Goal: Check status: Check status

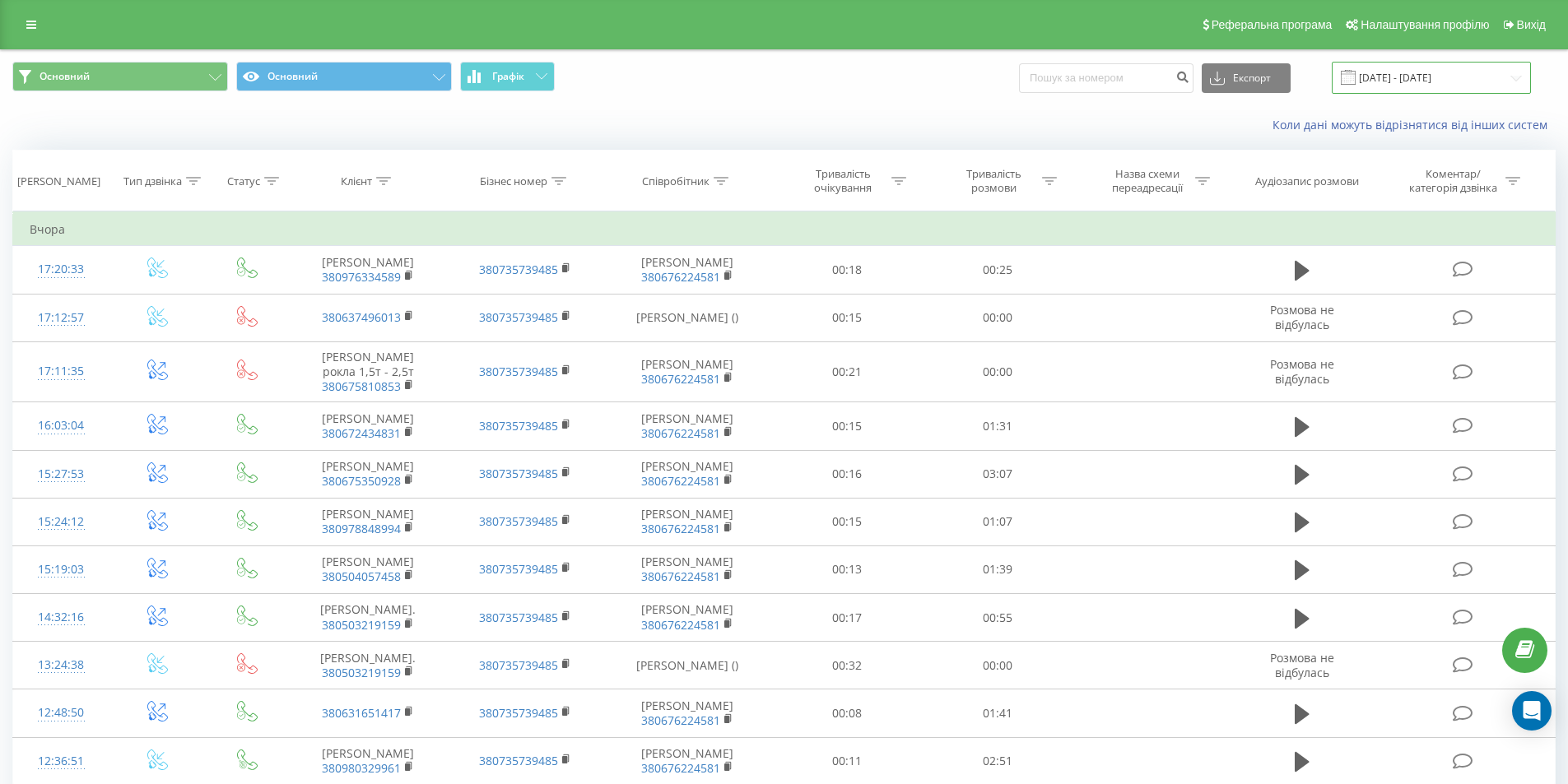
click at [1445, 77] on input "[DATE] - [DATE]" at bounding box center [1432, 78] width 199 height 32
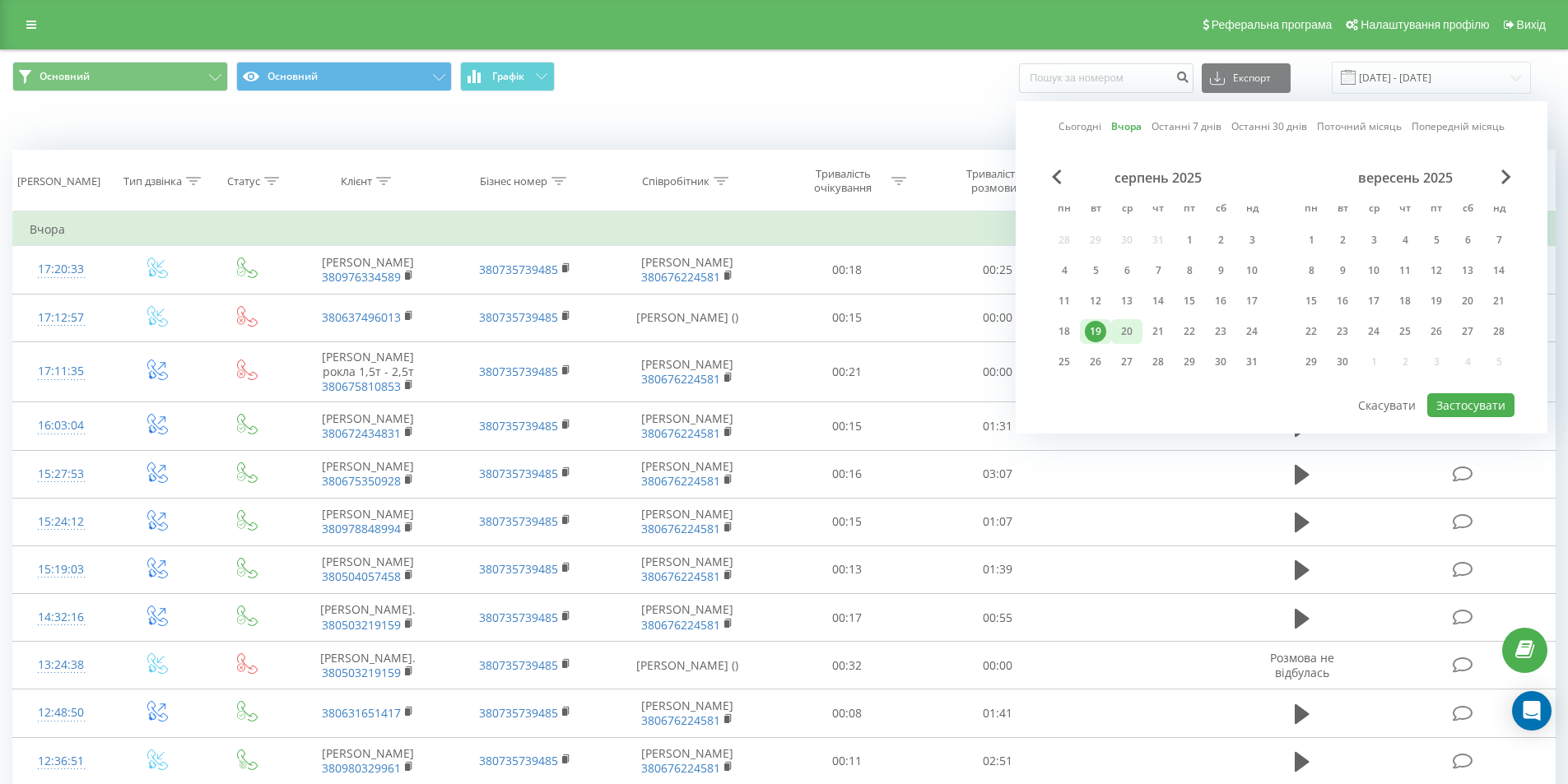
click at [1122, 329] on div "20" at bounding box center [1126, 331] width 22 height 22
click at [1455, 401] on button "Застосувати" at bounding box center [1470, 404] width 87 height 24
type input "[DATE] - [DATE]"
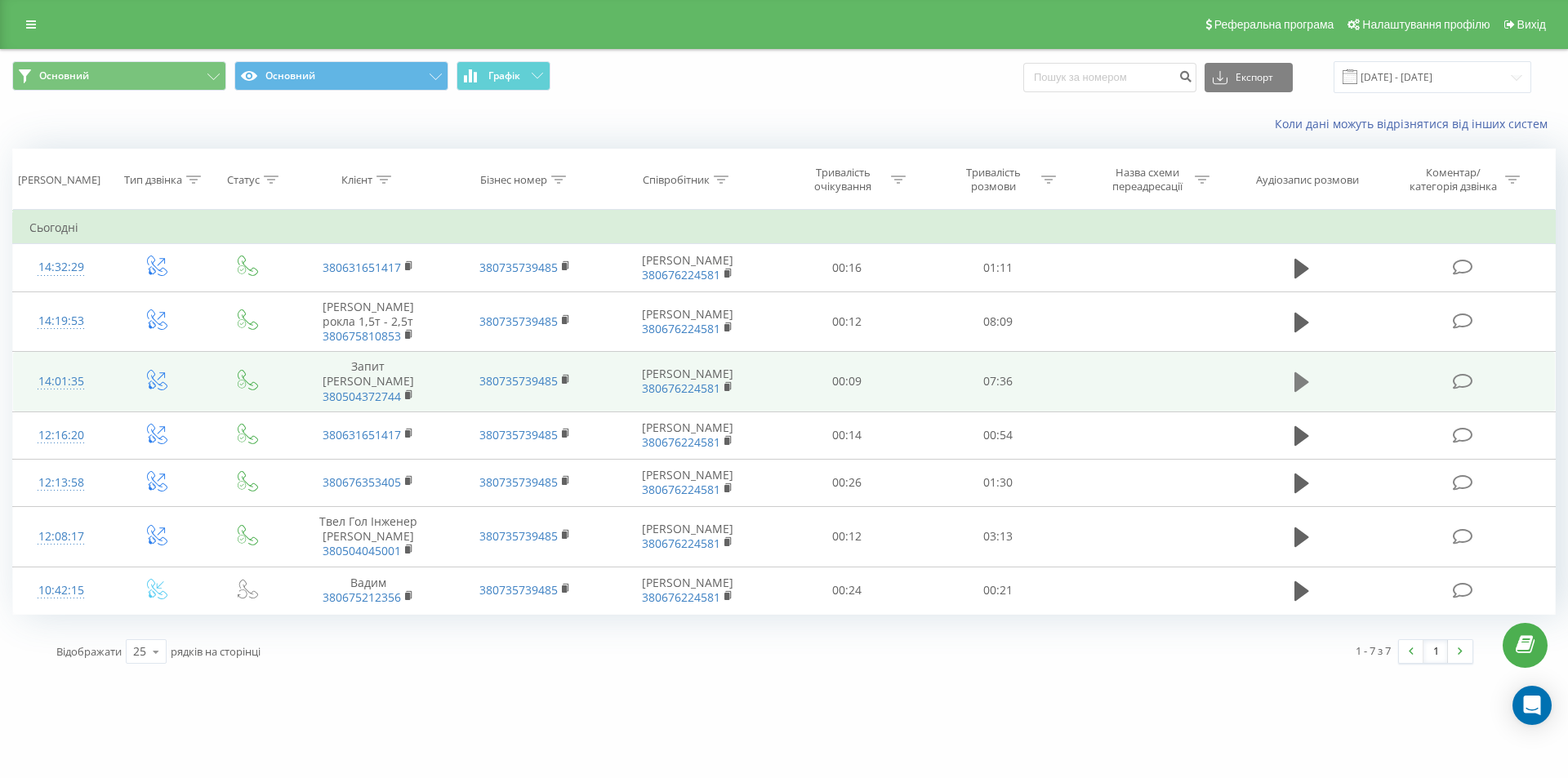
click at [1300, 392] on icon at bounding box center [1302, 382] width 15 height 20
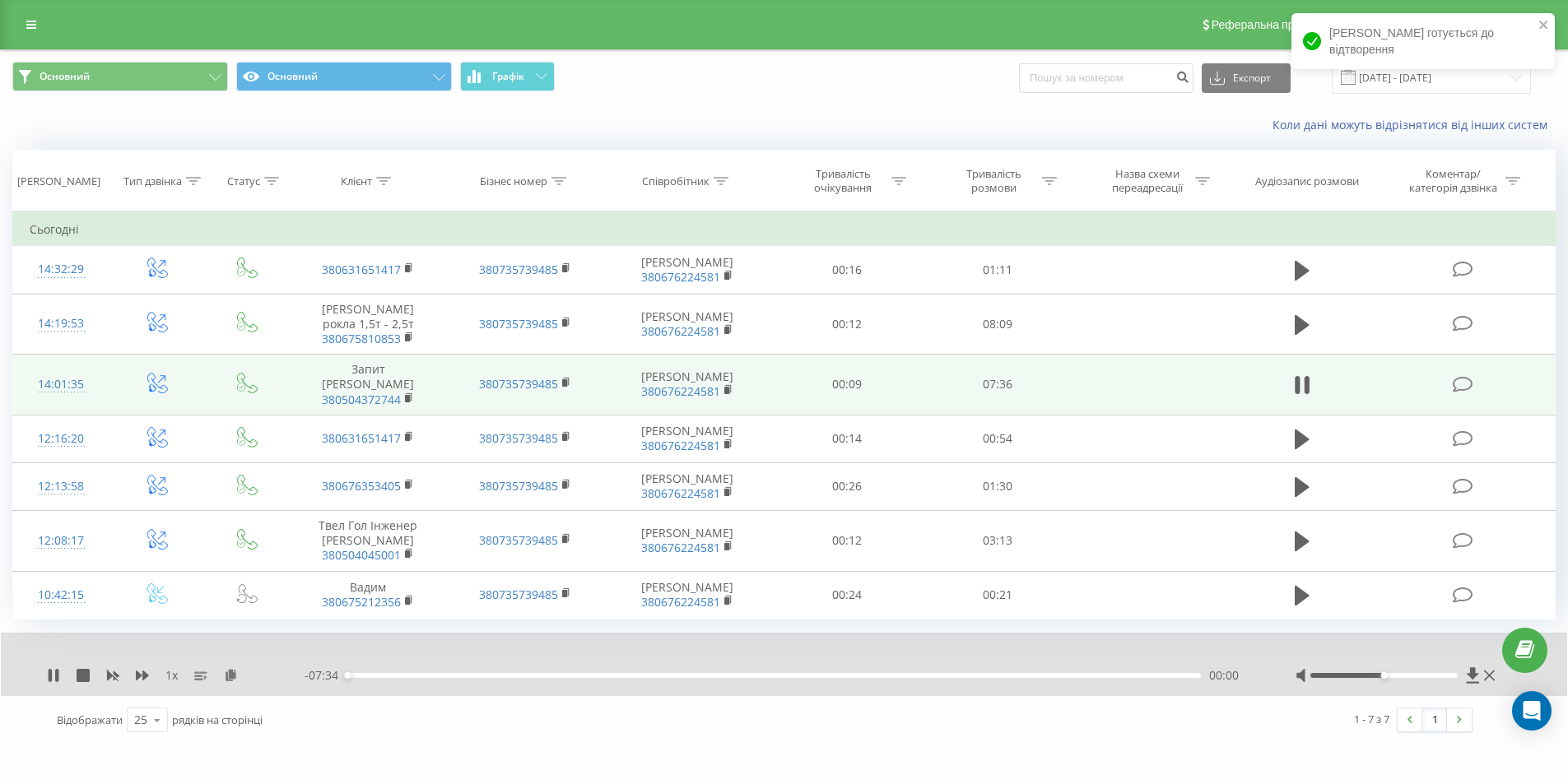
click at [389, 683] on div "- 07:34 00:00 00:00" at bounding box center [780, 675] width 950 height 16
click at [369, 678] on div "00:12" at bounding box center [773, 675] width 854 height 5
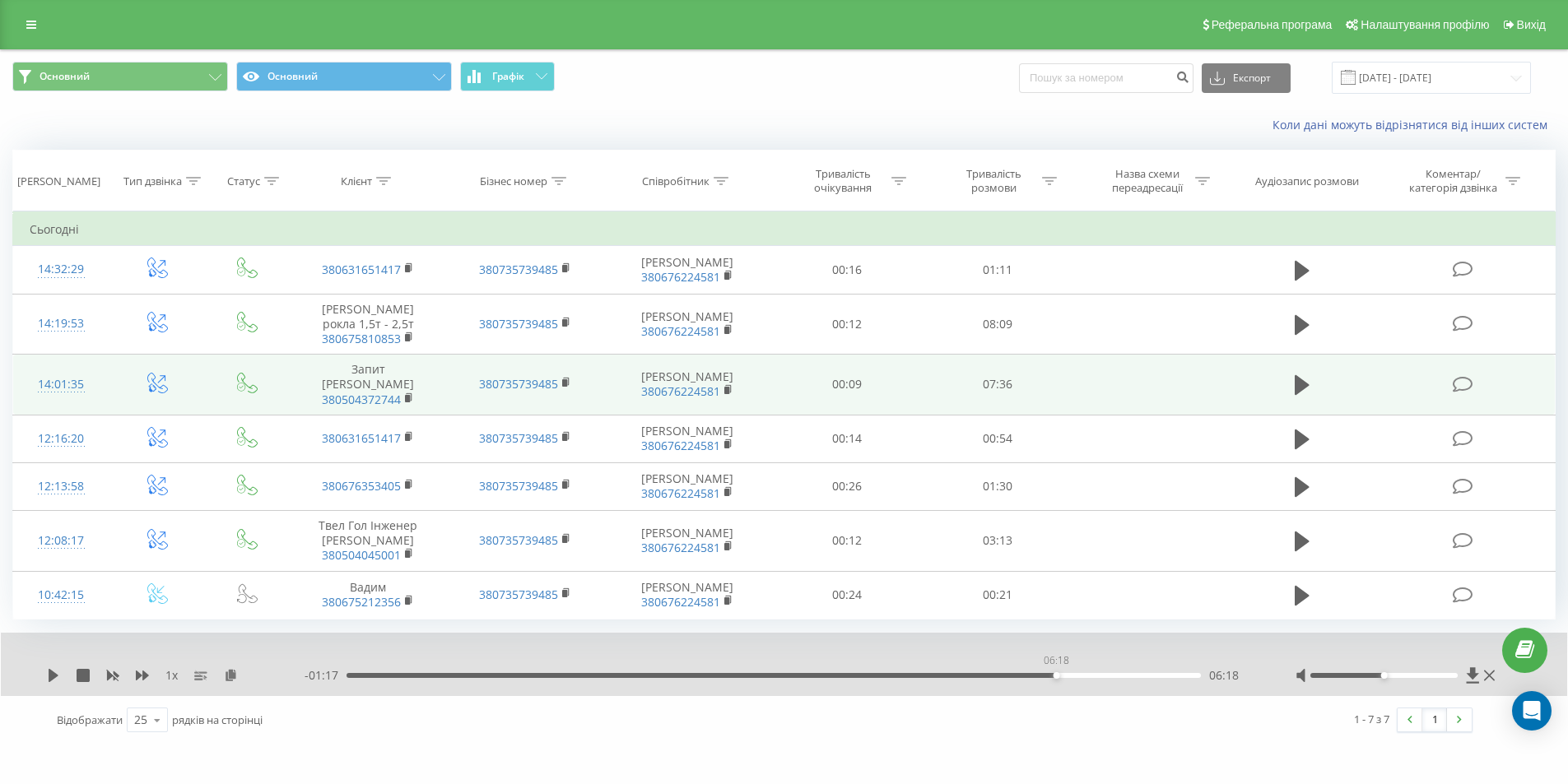
drag, startPoint x: 369, startPoint y: 725, endPoint x: 1056, endPoint y: 724, distance: 687.0
click at [1056, 679] on div "06:18" at bounding box center [1056, 675] width 7 height 7
click at [52, 682] on icon at bounding box center [54, 675] width 9 height 13
click at [43, 696] on div "1 x - 00:21 07:14 07:14" at bounding box center [784, 664] width 1566 height 63
click at [51, 682] on icon at bounding box center [50, 675] width 3 height 13
